Goal: Task Accomplishment & Management: Use online tool/utility

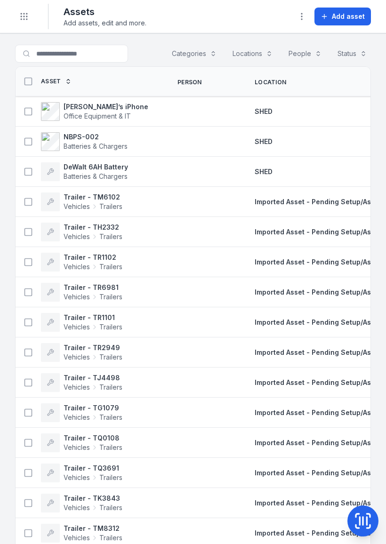
click at [94, 139] on strong "NBPS-002" at bounding box center [96, 136] width 64 height 9
click at [76, 142] on span "Batteries & Chargers" at bounding box center [96, 146] width 64 height 8
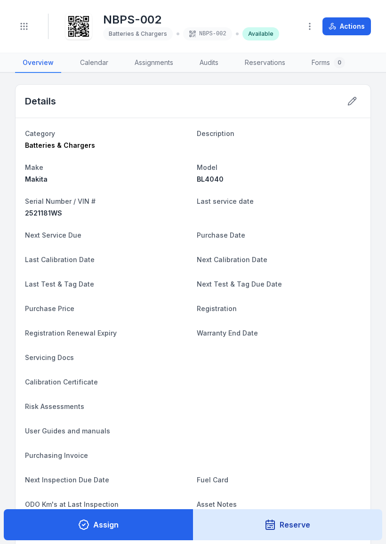
click at [26, 25] on icon "Toggle navigation" at bounding box center [23, 26] width 9 height 9
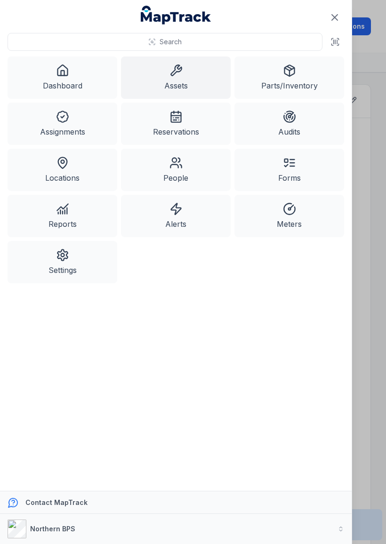
click at [191, 79] on link "Assets" at bounding box center [176, 77] width 110 height 42
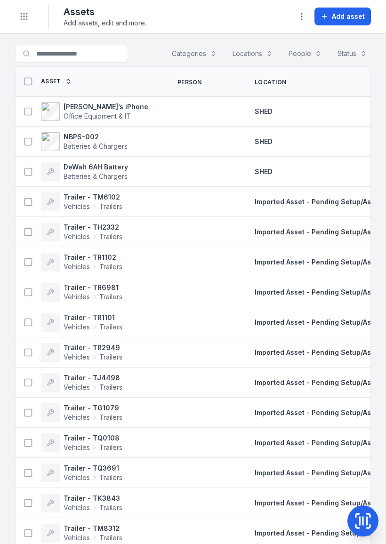
click at [338, 16] on span "Add asset" at bounding box center [348, 16] width 33 height 9
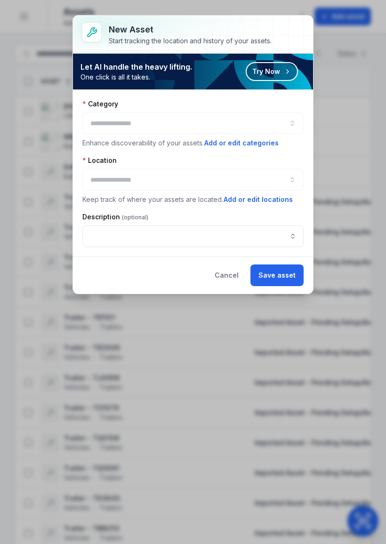
click at [276, 72] on button "Try Now" at bounding box center [272, 71] width 52 height 19
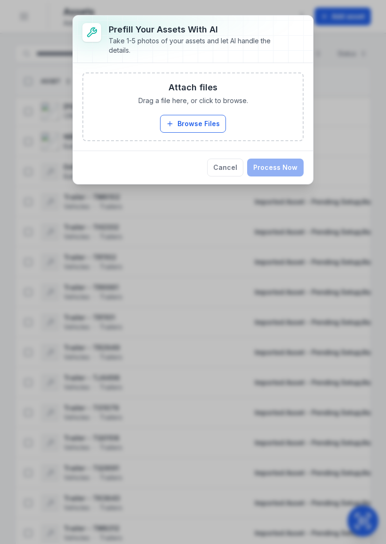
click at [213, 127] on button "Browse Files" at bounding box center [193, 124] width 66 height 18
click at [207, 124] on button "Browse Files" at bounding box center [193, 124] width 66 height 18
click at [209, 119] on button "Browse Files" at bounding box center [193, 124] width 66 height 18
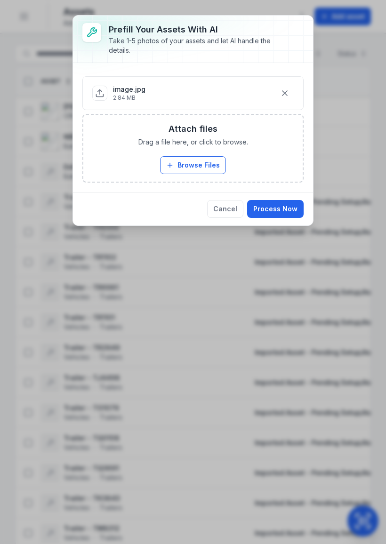
click at [200, 169] on button "Browse Files" at bounding box center [193, 165] width 66 height 18
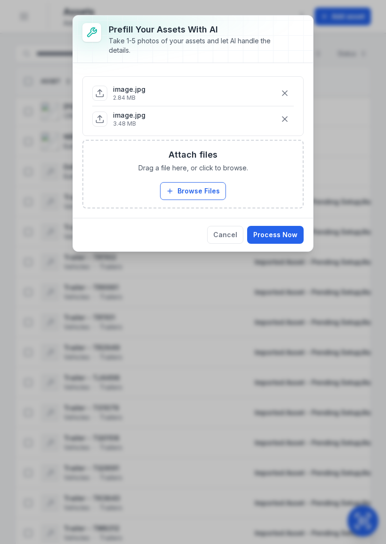
click at [201, 191] on button "Browse Files" at bounding box center [193, 191] width 66 height 18
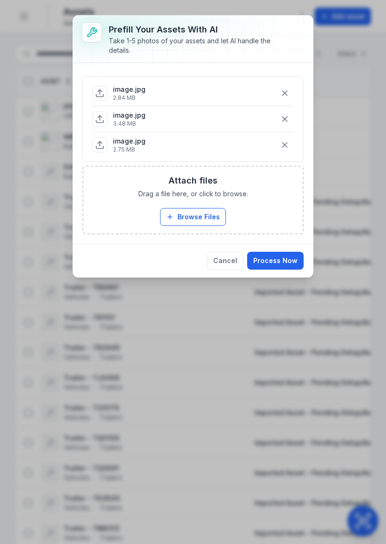
click at [208, 215] on button "Browse Files" at bounding box center [193, 217] width 66 height 18
click at [211, 217] on button "Browse Files" at bounding box center [193, 217] width 66 height 18
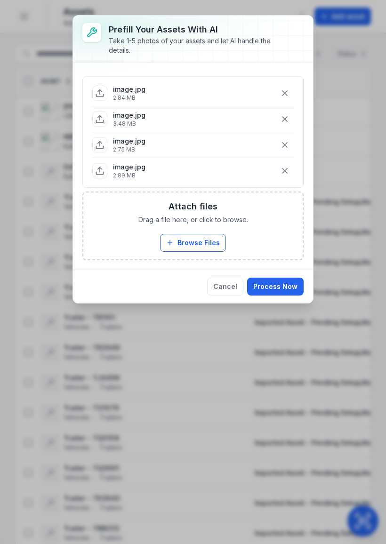
click at [277, 289] on button "Process Now" at bounding box center [275, 287] width 56 height 18
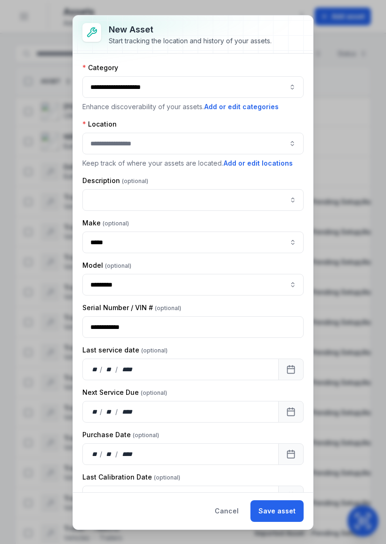
click at [273, 140] on div at bounding box center [192, 144] width 221 height 22
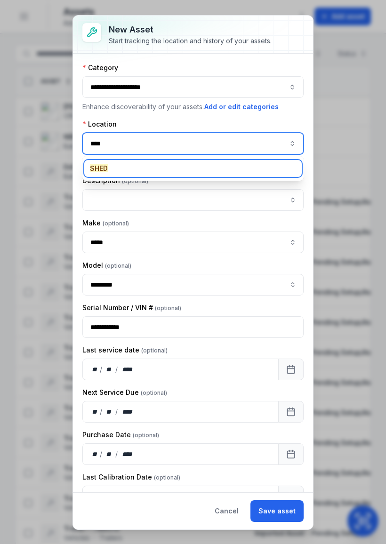
click at [112, 172] on div "SHED" at bounding box center [192, 168] width 217 height 17
type input "****"
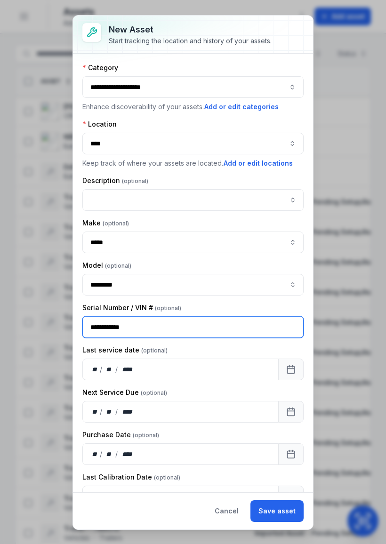
click at [103, 330] on input "**********" at bounding box center [192, 327] width 221 height 22
click at [97, 323] on input "**********" at bounding box center [192, 327] width 221 height 22
click at [198, 325] on input "**********" at bounding box center [192, 327] width 221 height 22
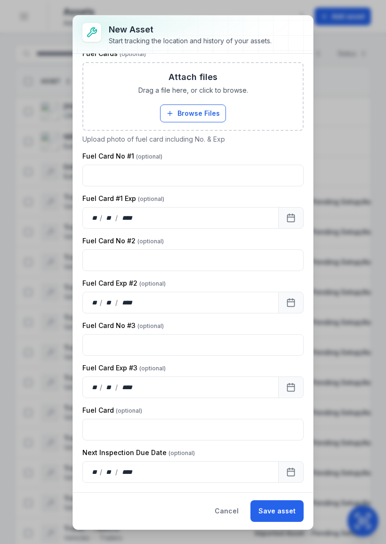
scroll to position [1337, 0]
type input "**********"
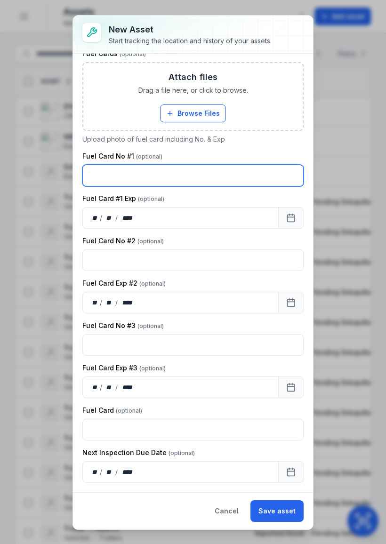
click at [278, 374] on button "Save asset" at bounding box center [276, 511] width 53 height 22
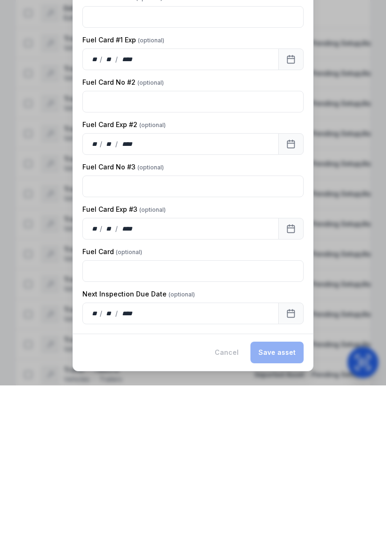
click at [194, 374] on div "Cancel Save asset" at bounding box center [193, 510] width 240 height 37
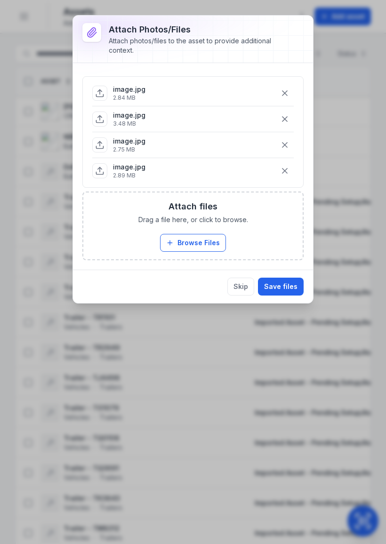
click at [284, 287] on button "Save files" at bounding box center [281, 287] width 46 height 18
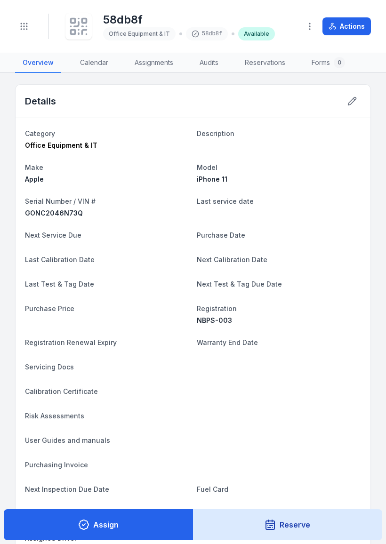
click at [76, 26] on icon at bounding box center [76, 24] width 4 height 4
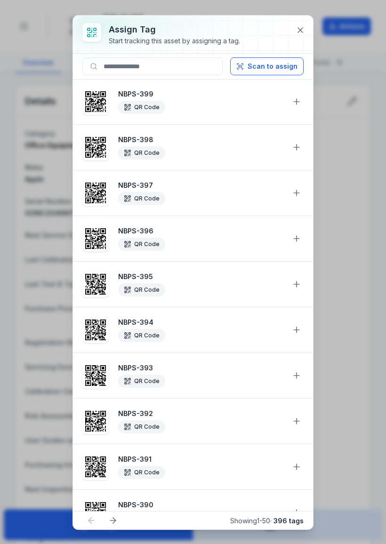
click at [273, 69] on button "Scan to assign" at bounding box center [266, 66] width 73 height 18
